Goal: Information Seeking & Learning: Find specific fact

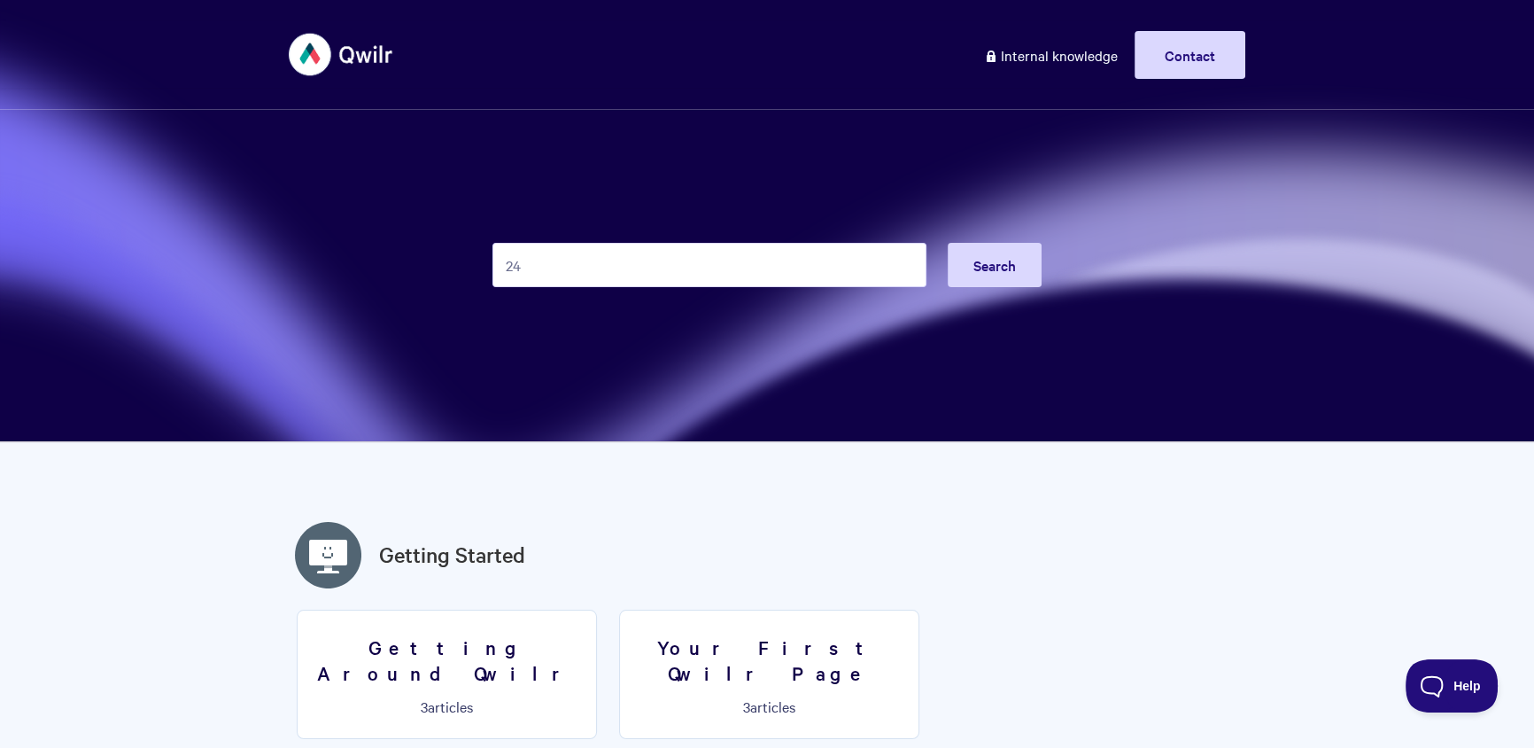
type input "24"
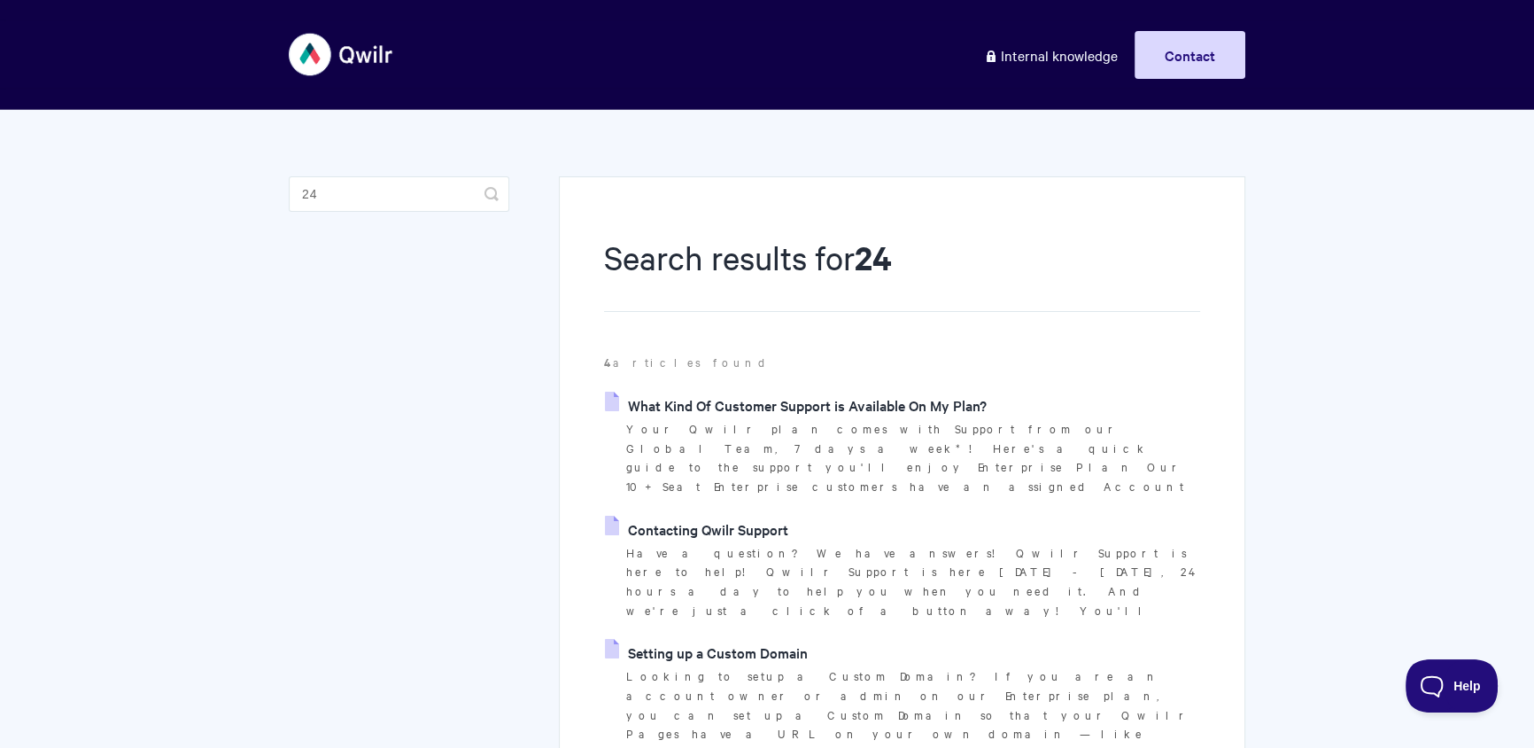
click at [730, 407] on link "What Kind Of Customer Support is Available On My Plan?" at bounding box center [796, 405] width 382 height 27
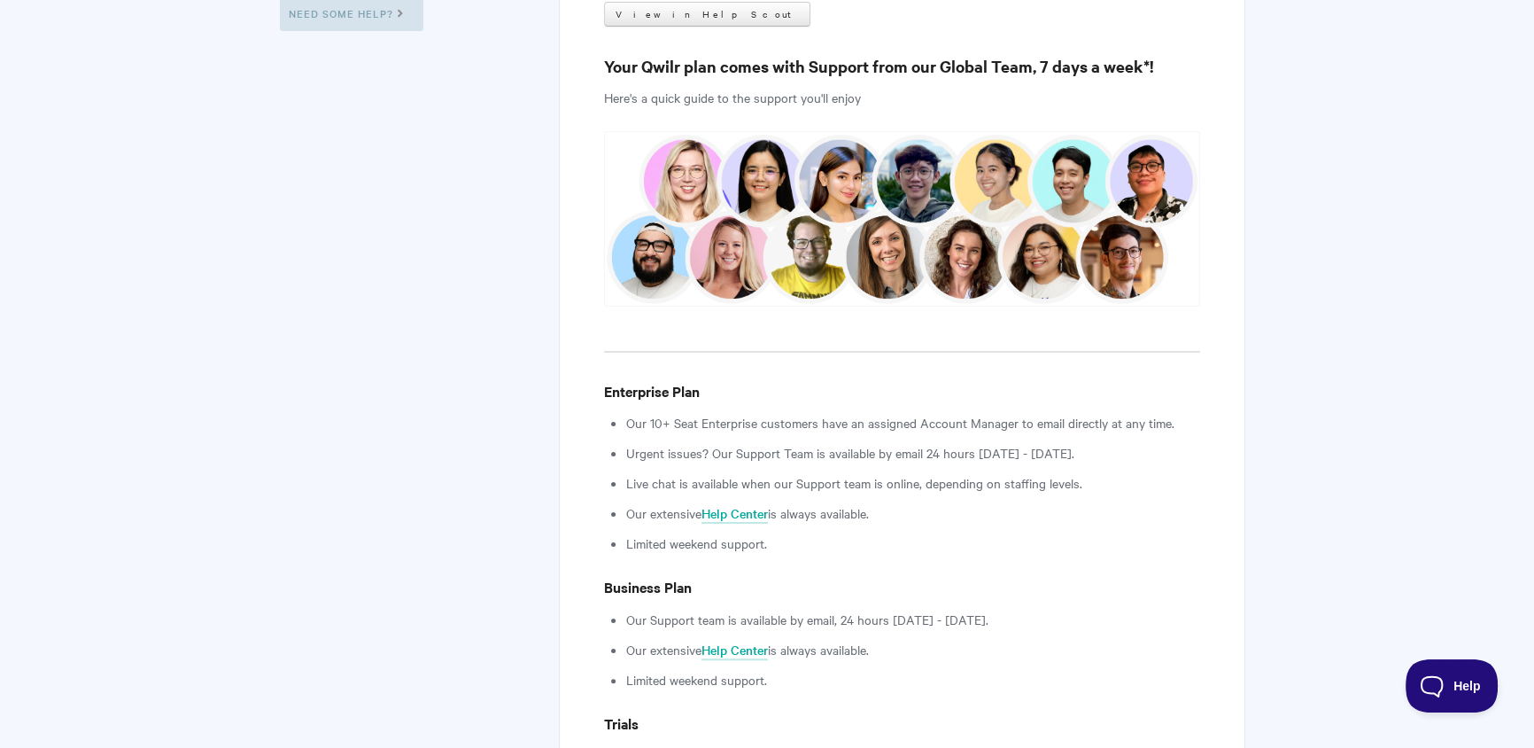
drag, startPoint x: 709, startPoint y: 454, endPoint x: 1096, endPoint y: 446, distance: 387.2
click at [1096, 446] on li "Urgent issues? Our Support Team is available by email 24 hours Monday - Friday." at bounding box center [913, 452] width 574 height 21
copy li "Our Support Team is available by email 24 hours Monday - Friday."
